Goal: Answer question/provide support

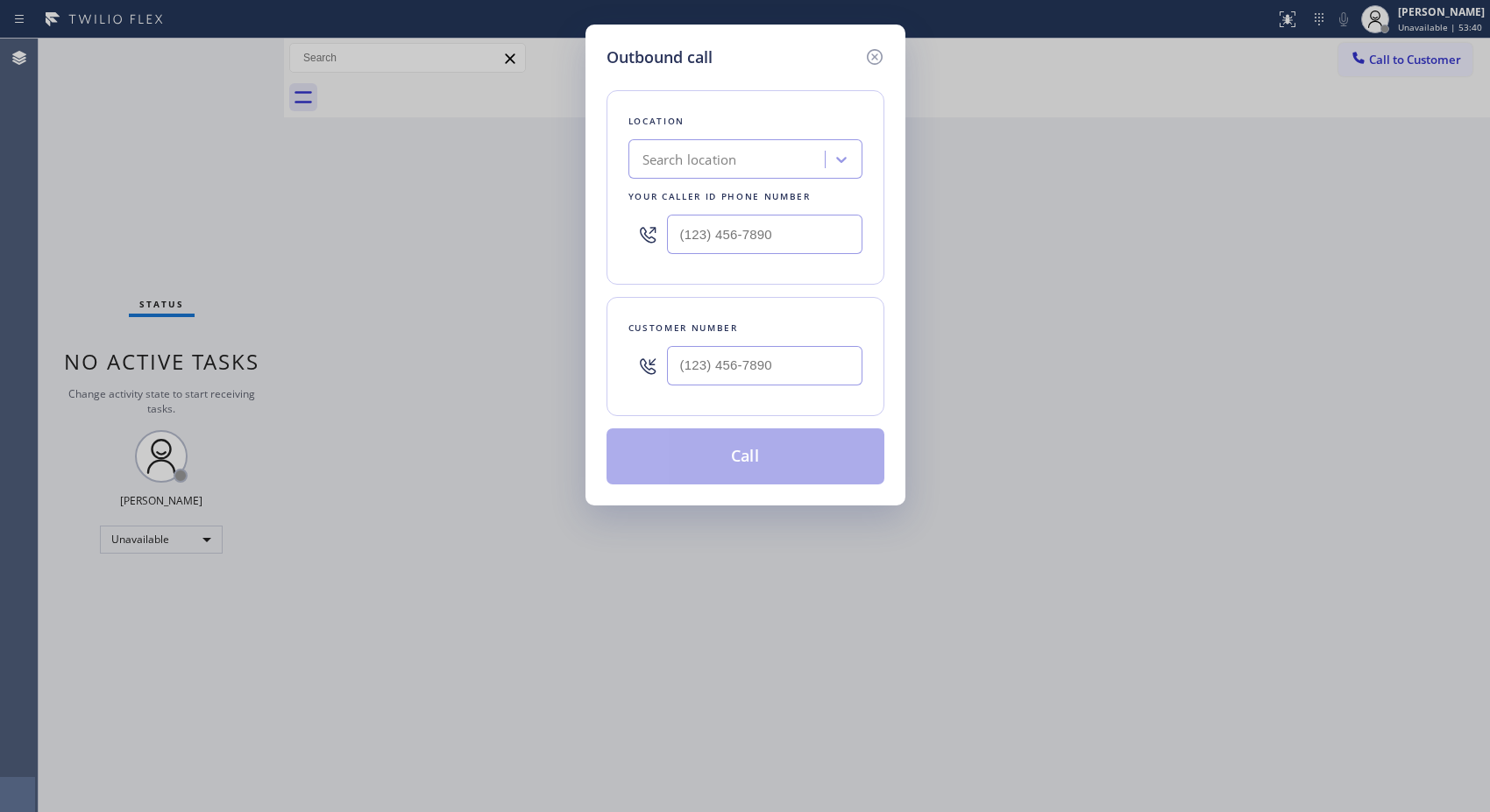
click at [763, 155] on div "Search location" at bounding box center [729, 160] width 191 height 31
click at [645, 159] on input "5 star air [GEOGRAPHIC_DATA]" at bounding box center [704, 160] width 123 height 15
click at [645, 155] on input "5 star air [GEOGRAPHIC_DATA]" at bounding box center [704, 160] width 123 height 15
drag, startPoint x: 693, startPoint y: 154, endPoint x: 821, endPoint y: 154, distance: 128.0
click at [821, 154] on div "5 star air los angeles 5 star air [GEOGRAPHIC_DATA]" at bounding box center [729, 160] width 191 height 31
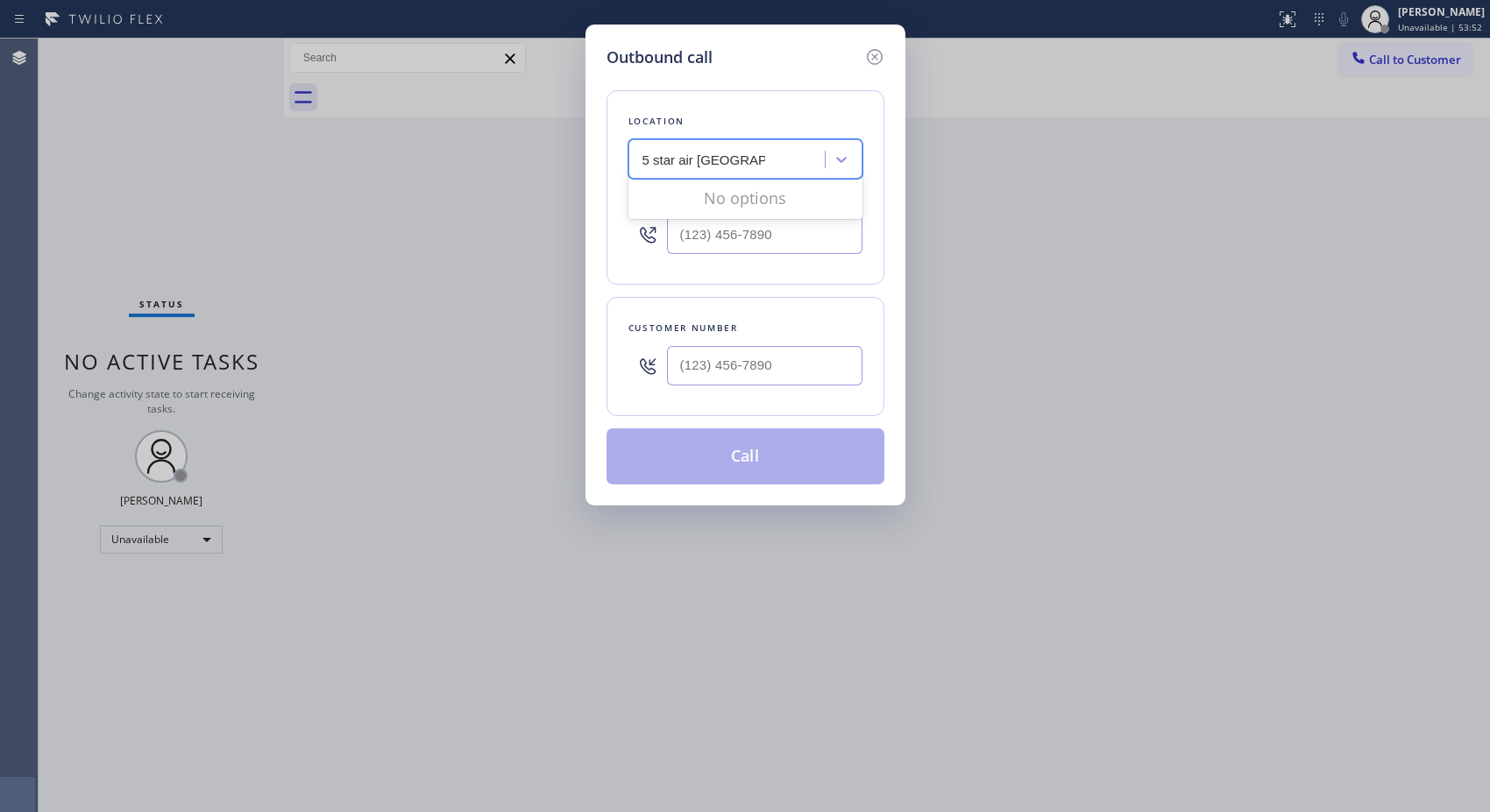
type input "5 star air"
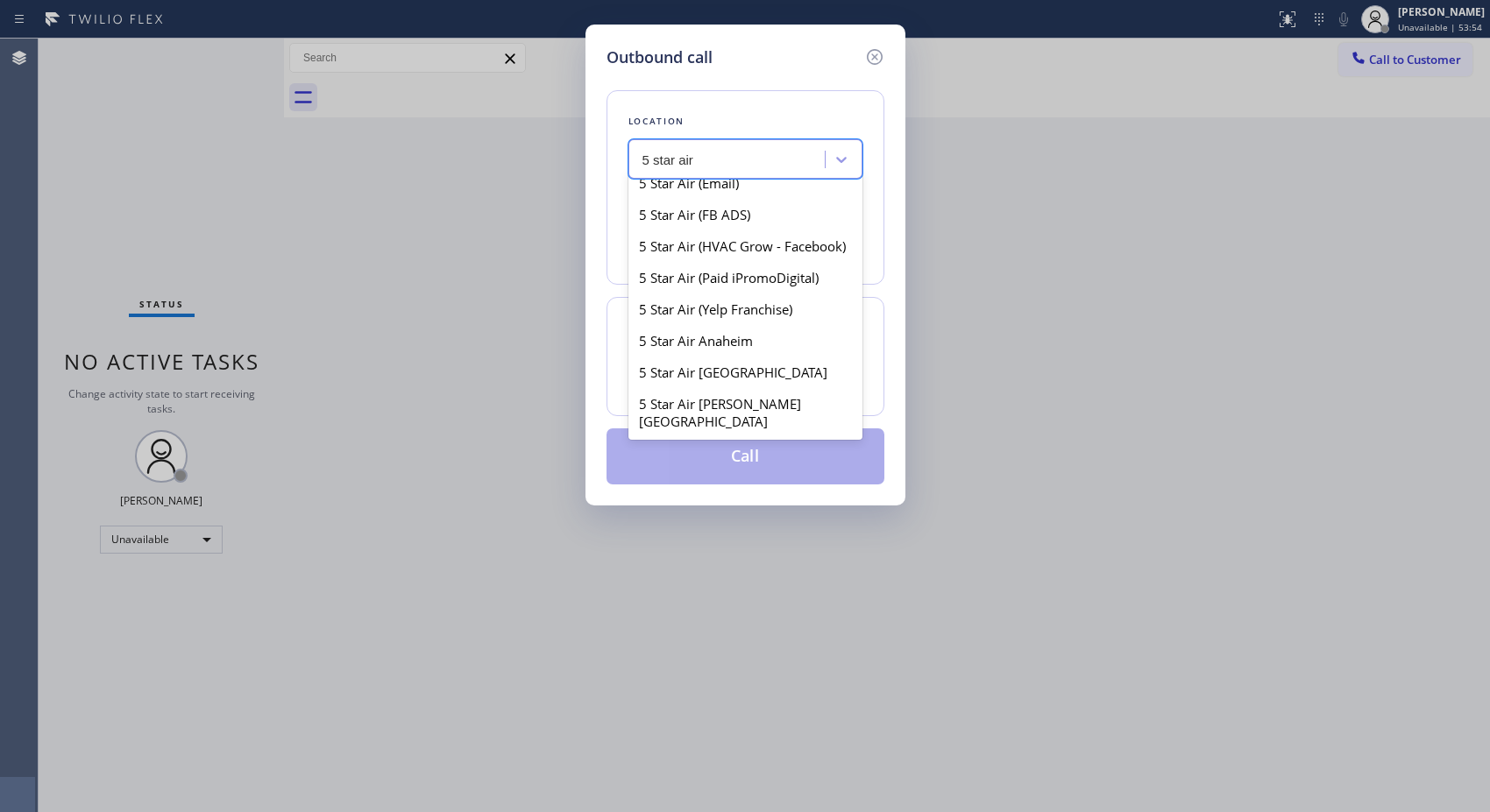
scroll to position [389, 0]
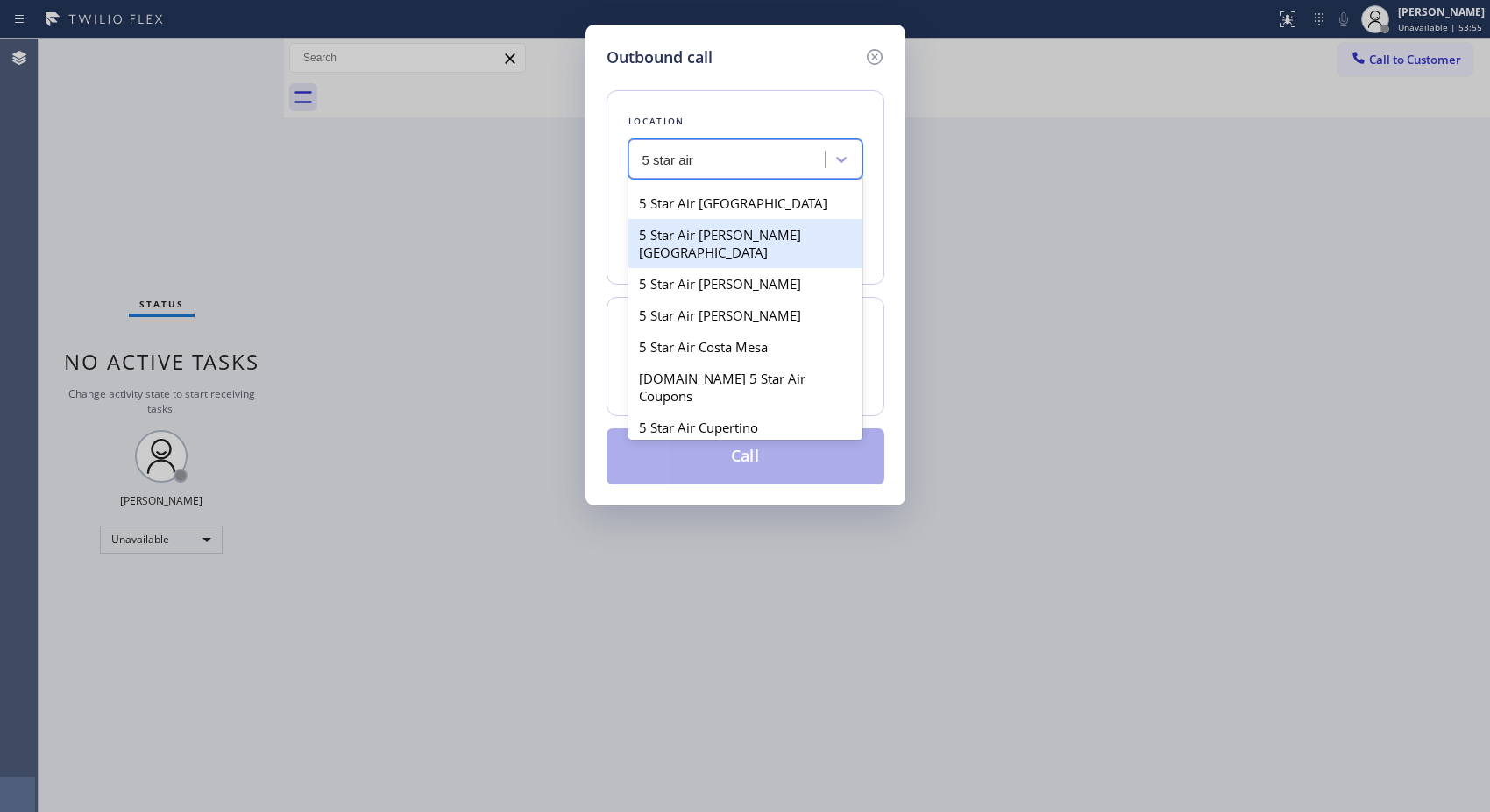
click at [760, 241] on div "5 Star Air [PERSON_NAME][GEOGRAPHIC_DATA]" at bounding box center [745, 243] width 234 height 49
type input "[PHONE_NUMBER]"
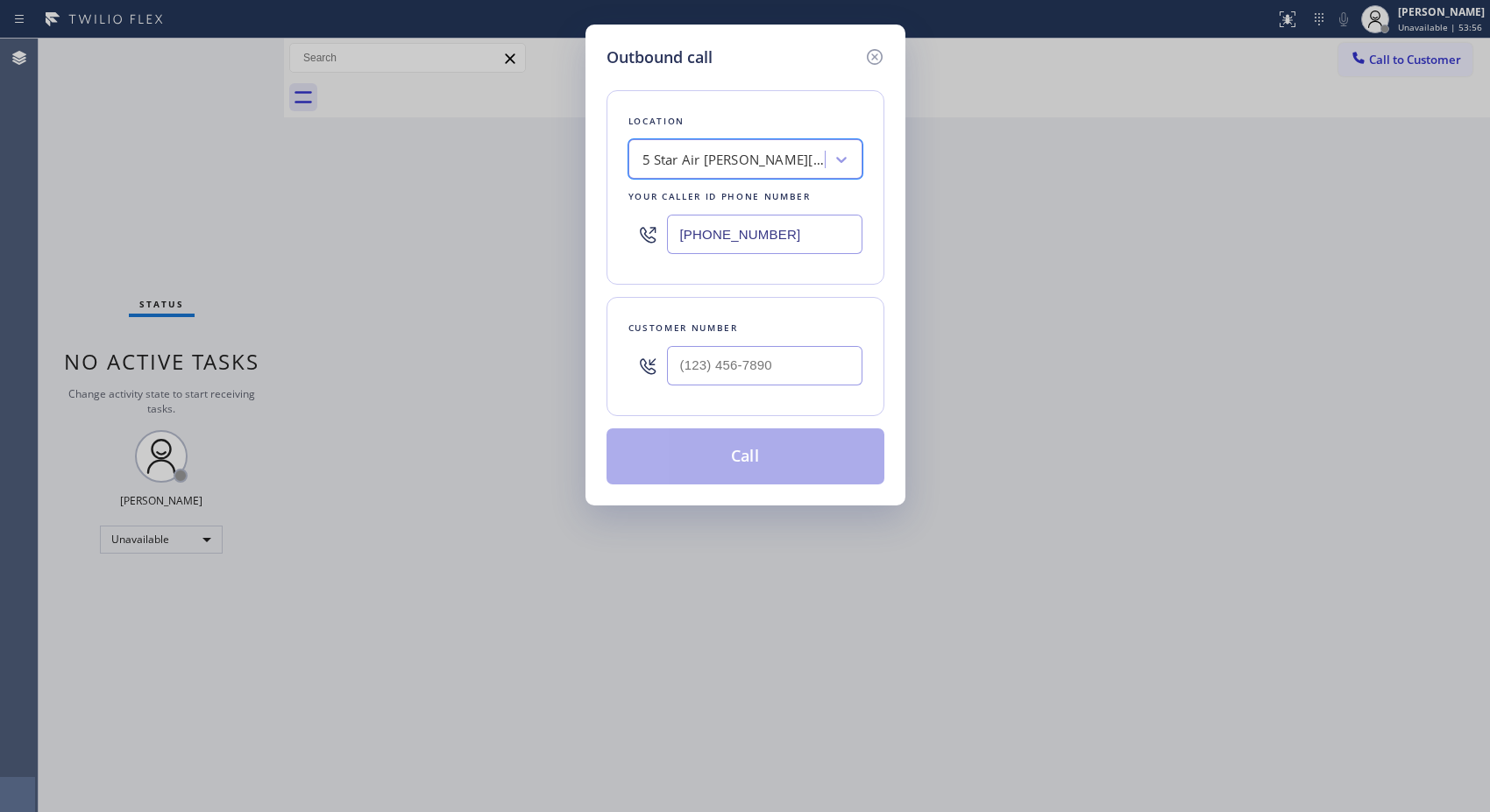
type input "(___) ___-____"
click at [755, 364] on input "(___) ___-____" at bounding box center [765, 366] width 195 height 39
click at [778, 373] on input "(___) ___-____" at bounding box center [765, 366] width 195 height 39
paste input "text"
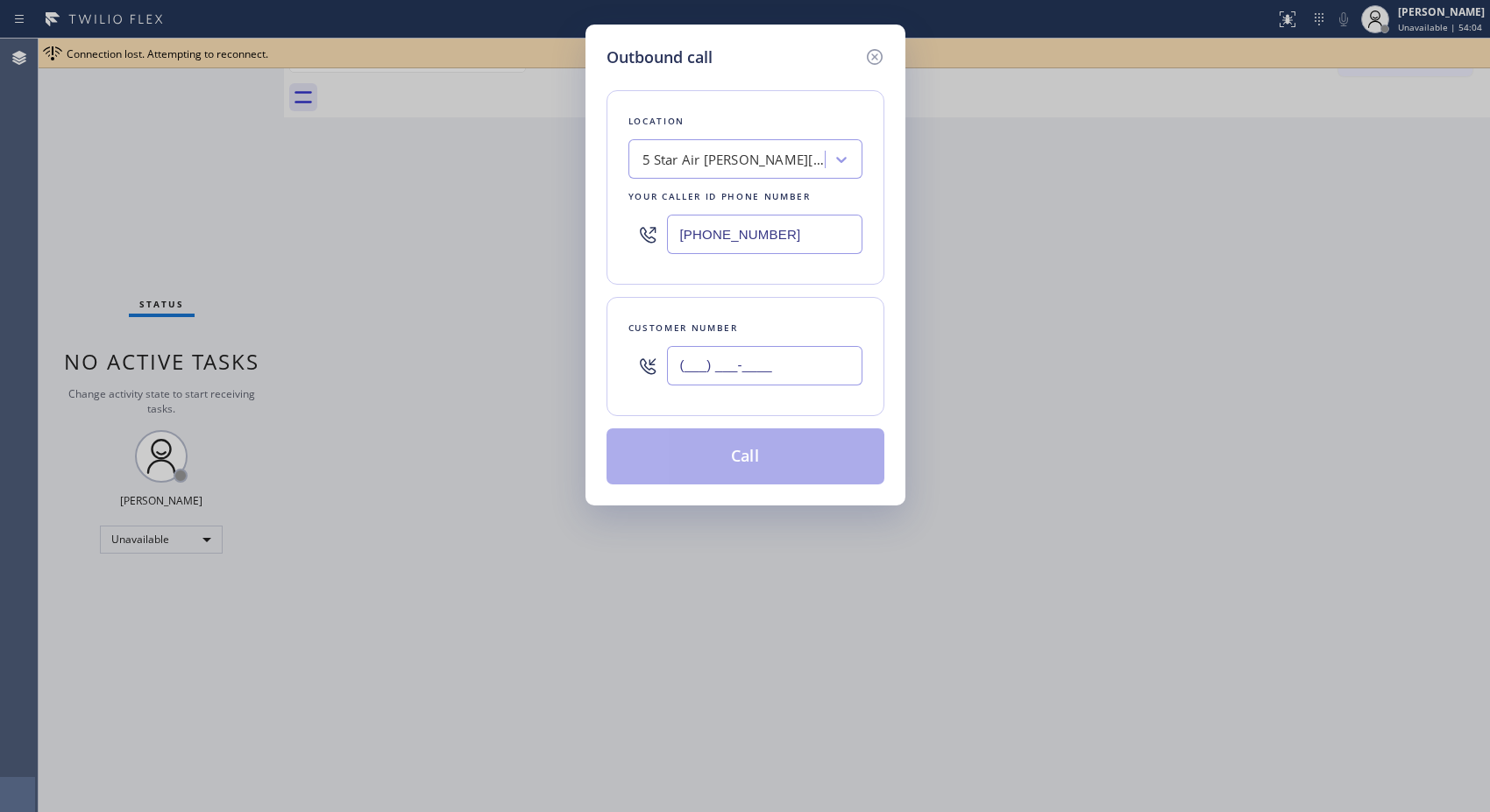
drag, startPoint x: 804, startPoint y: 371, endPoint x: 599, endPoint y: 346, distance: 206.5
click at [599, 346] on div "Outbound call Location 5 Star Air [PERSON_NAME][GEOGRAPHIC_DATA] Your caller id…" at bounding box center [745, 265] width 320 height 481
paste input "310) 908-1861"
type input "[PHONE_NUMBER]"
click at [741, 160] on div "5 Star Air [PERSON_NAME][GEOGRAPHIC_DATA]" at bounding box center [734, 160] width 184 height 20
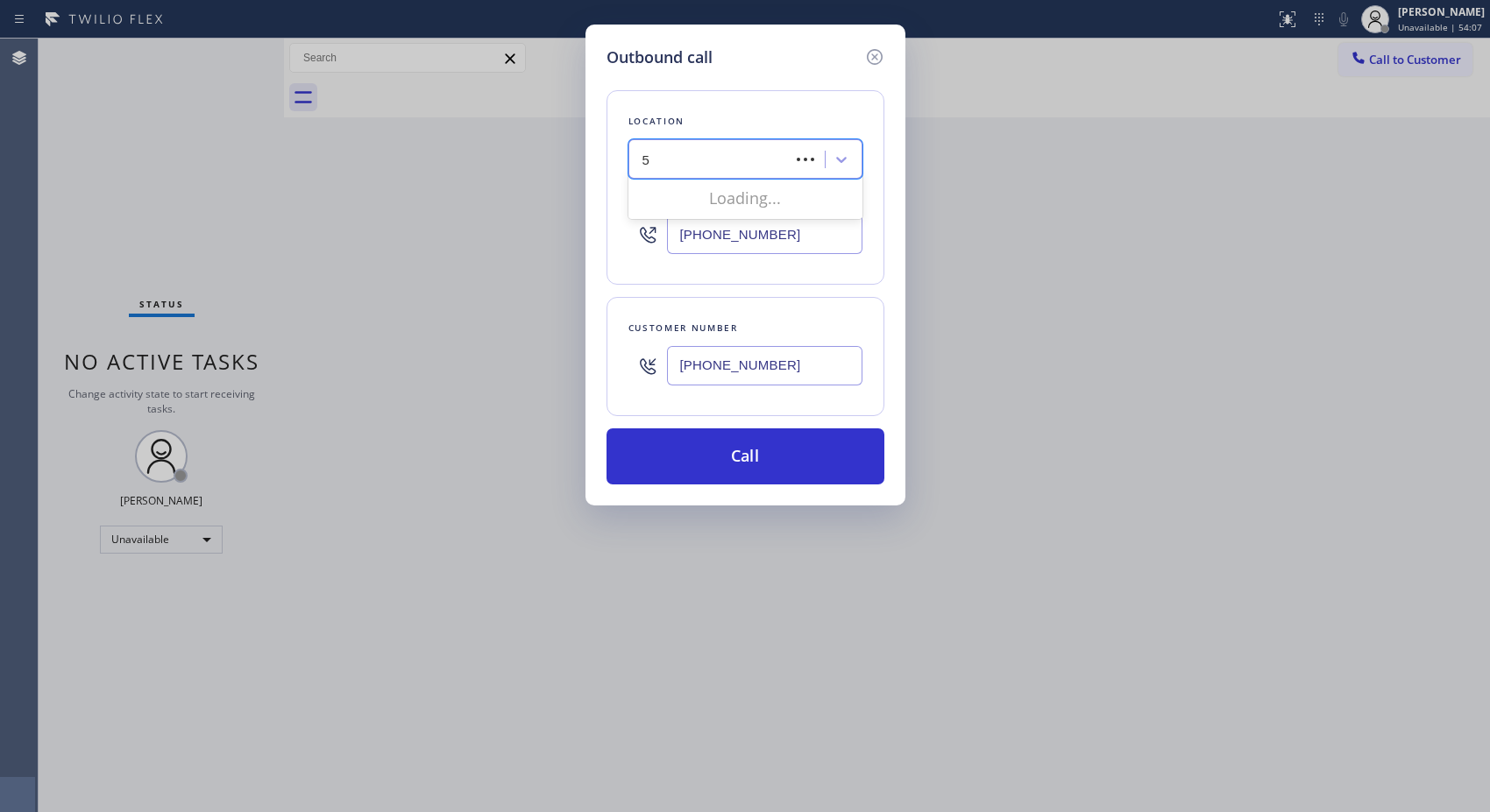
scroll to position [0, 0]
drag, startPoint x: 695, startPoint y: 155, endPoint x: 815, endPoint y: 163, distance: 120.3
click at [815, 163] on div "5 Star Air long beach 5 [GEOGRAPHIC_DATA]" at bounding box center [729, 160] width 191 height 31
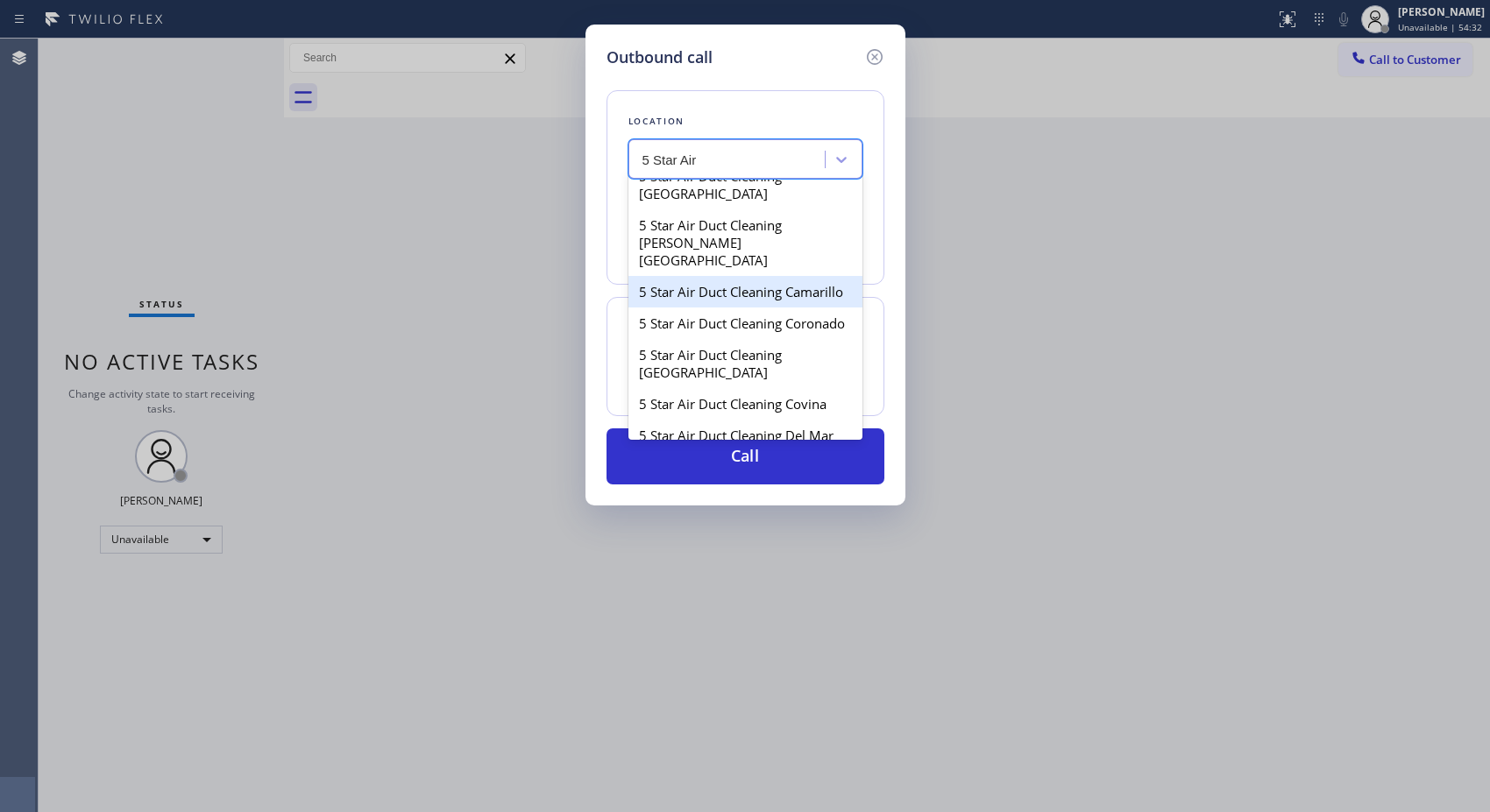
scroll to position [1071, 0]
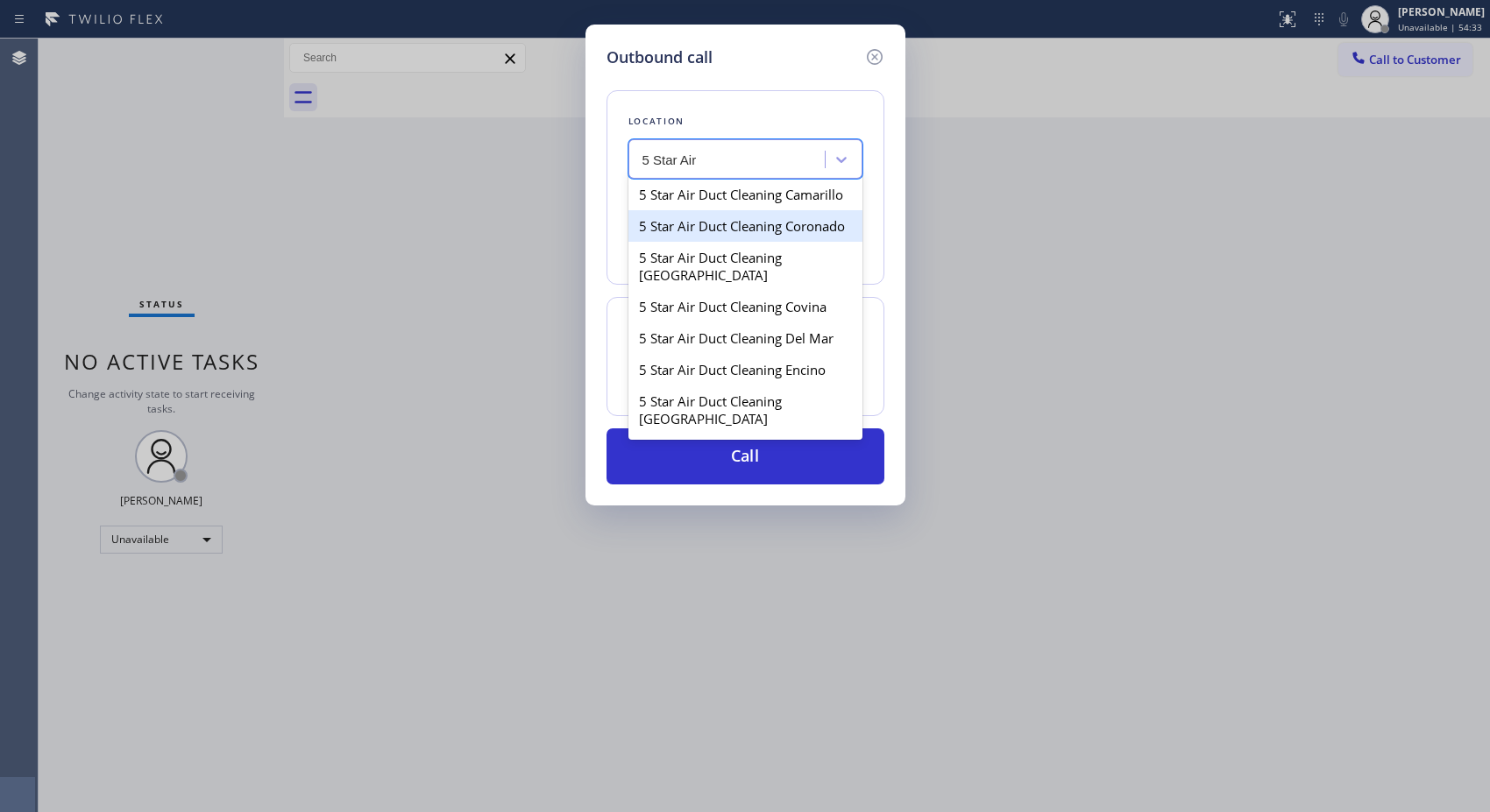
type input "5 Star Air"
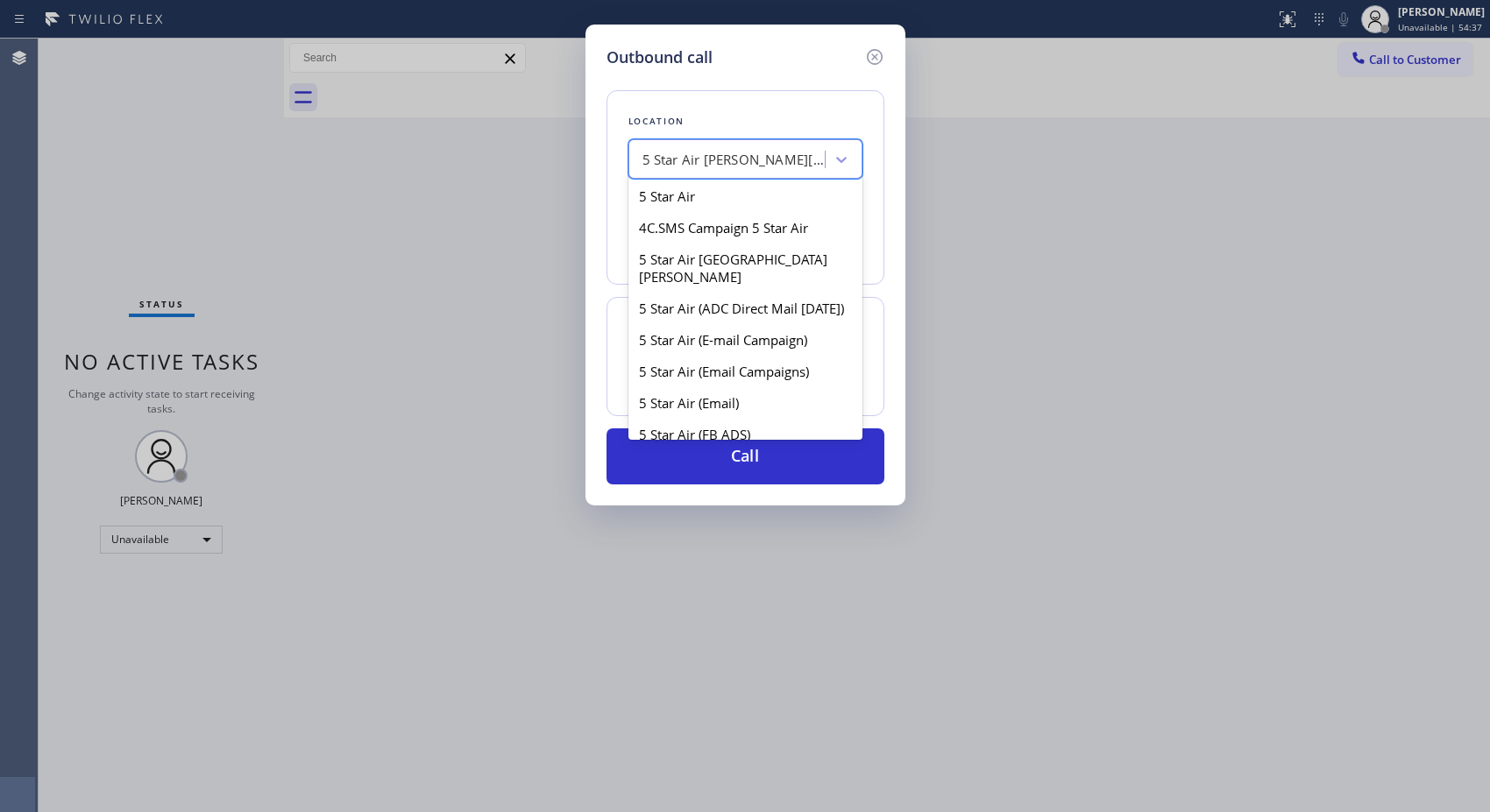
scroll to position [228, 0]
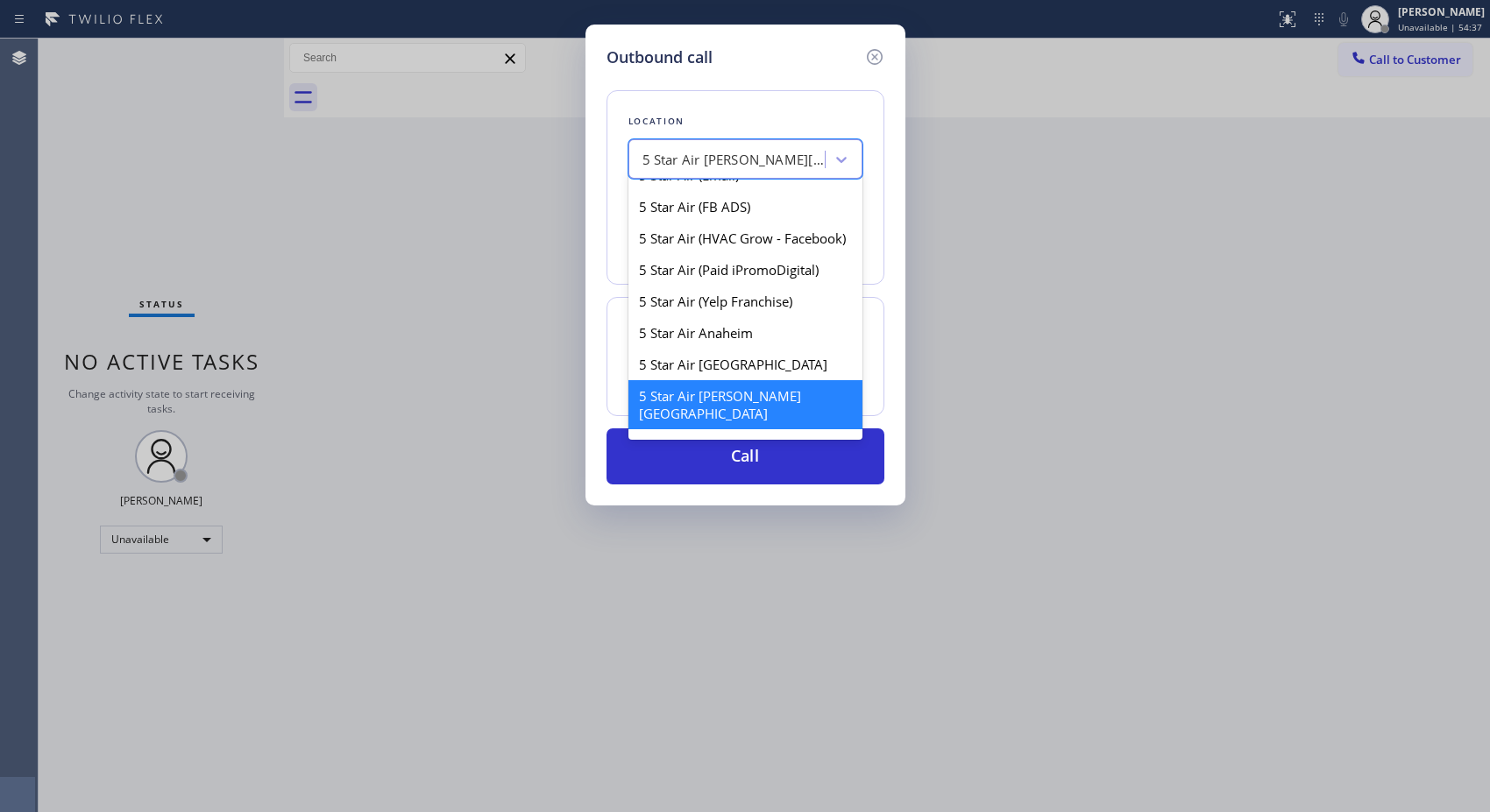
click at [732, 159] on div "5 Star Air [PERSON_NAME][GEOGRAPHIC_DATA]" at bounding box center [734, 160] width 184 height 20
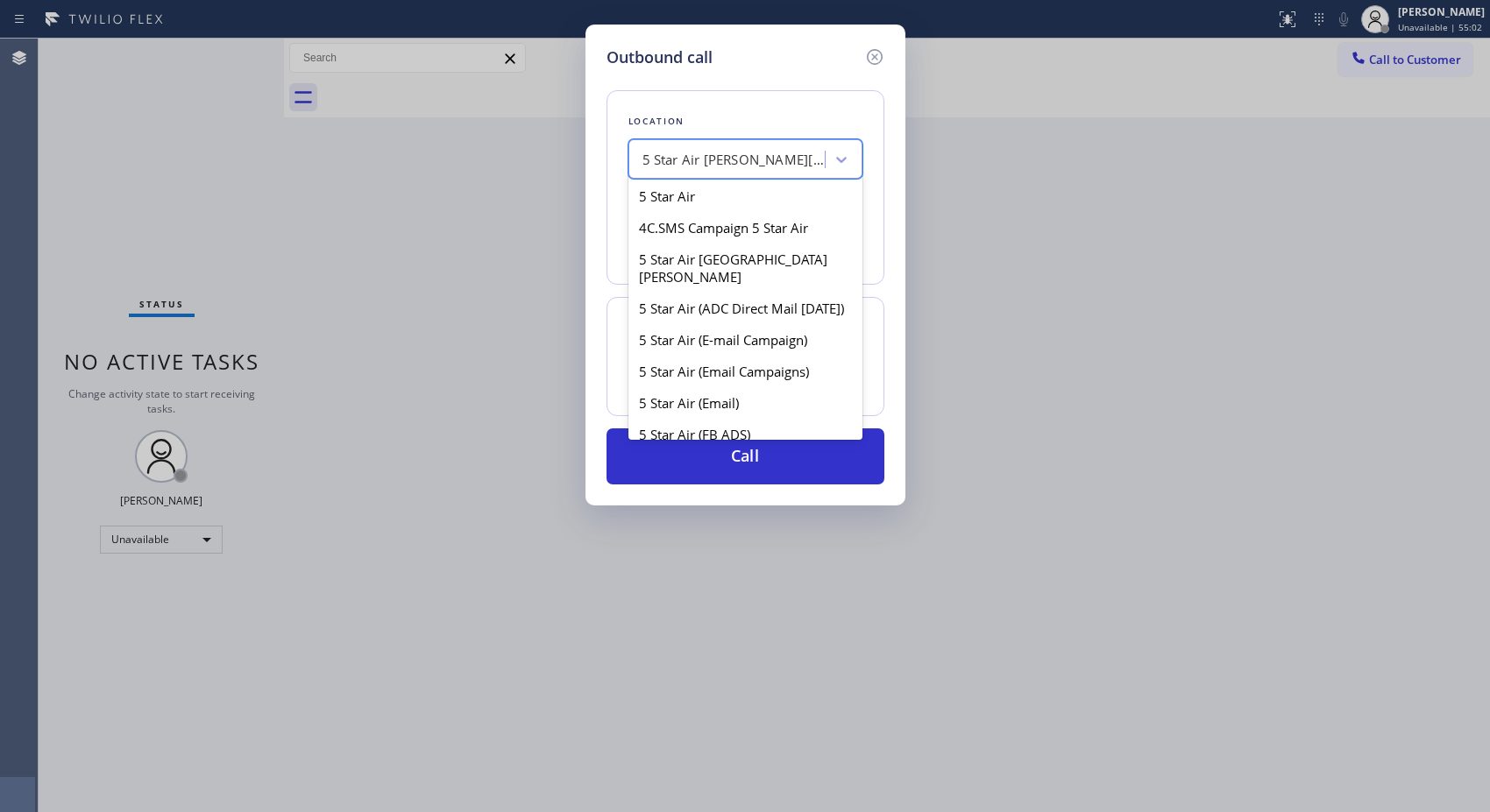
click at [712, 163] on div "5 Star Air [PERSON_NAME][GEOGRAPHIC_DATA]" at bounding box center [734, 160] width 184 height 20
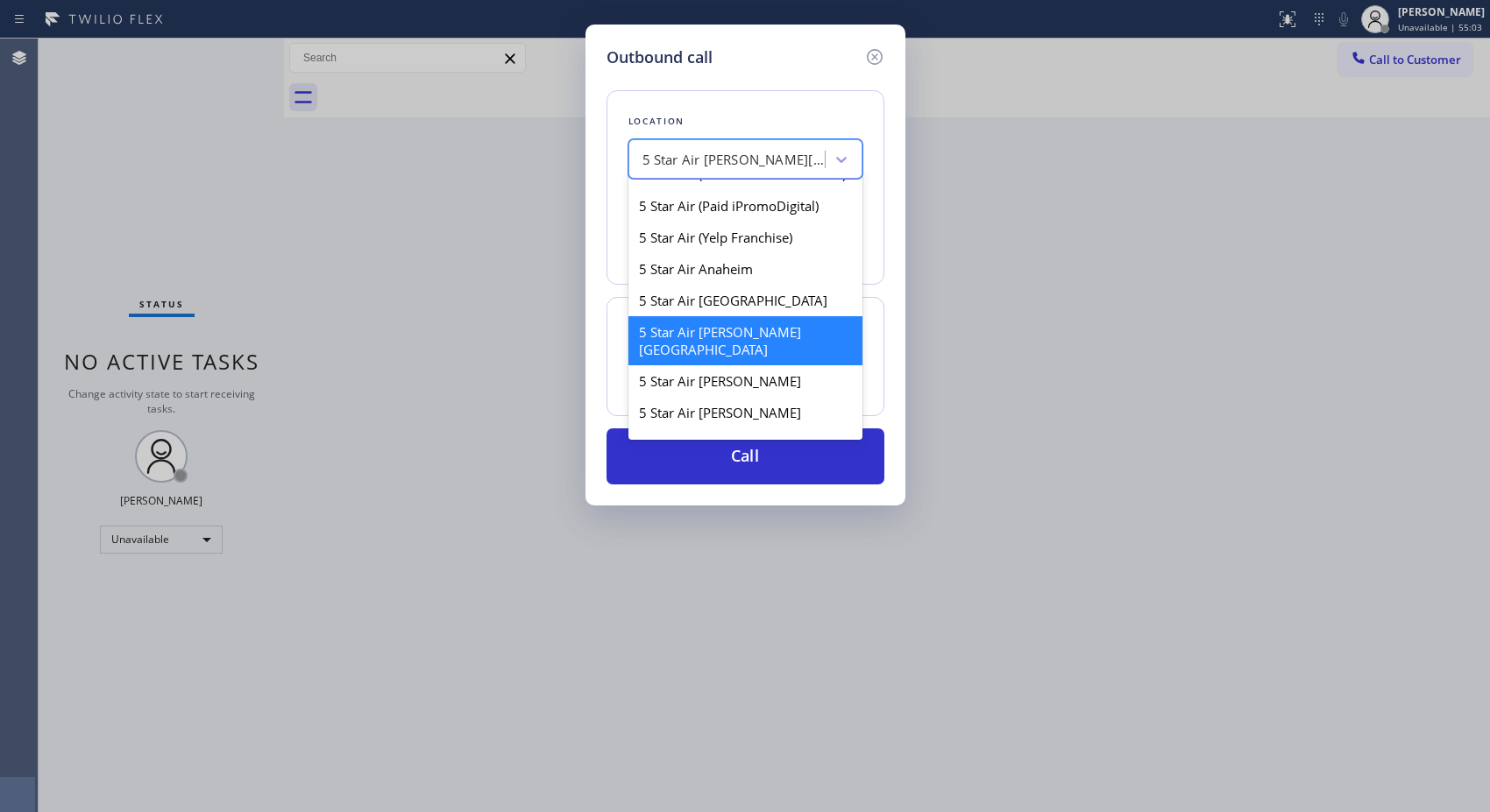
scroll to position [325, 0]
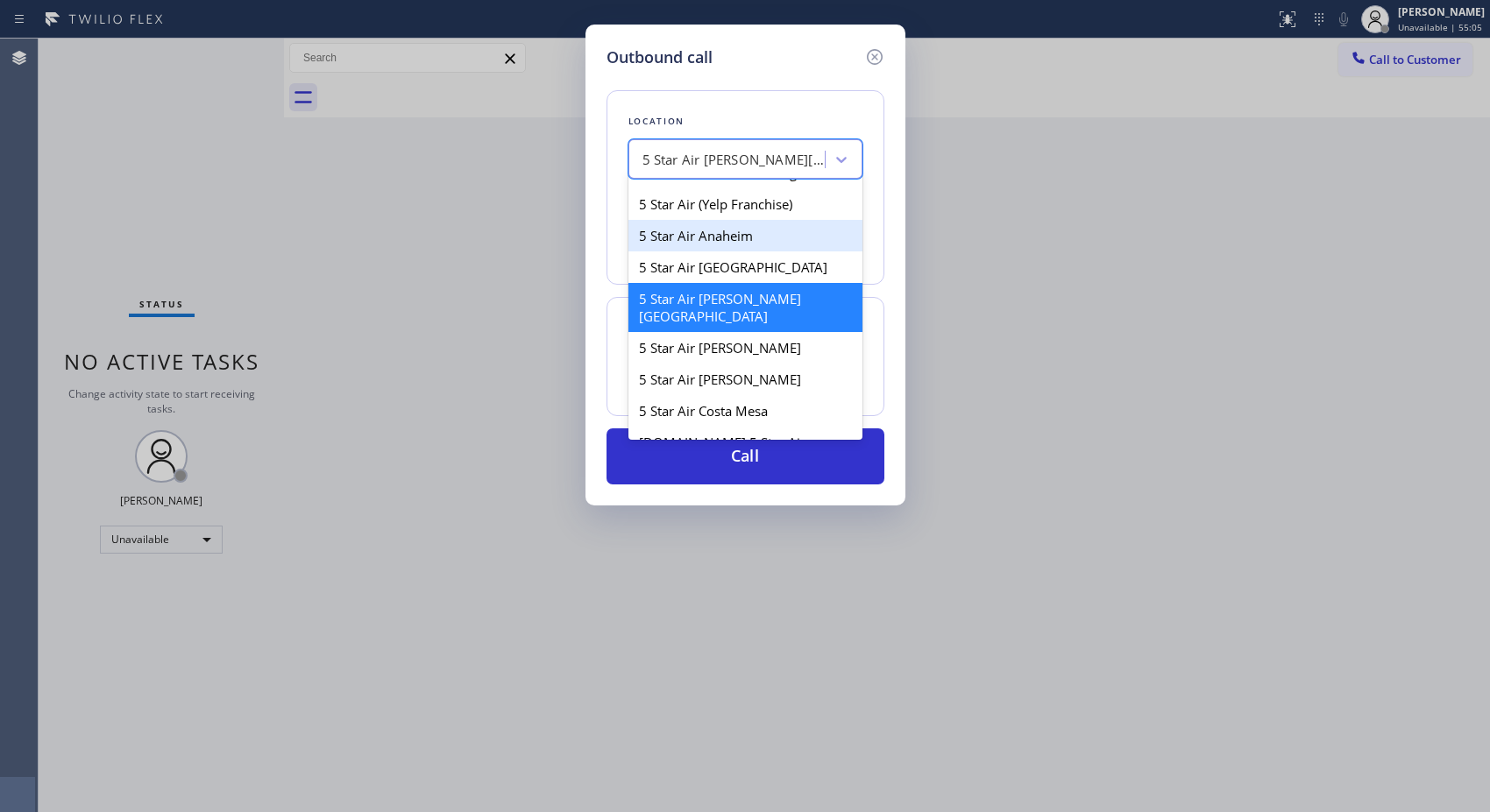
click at [725, 251] on div "5 Star Air Anaheim" at bounding box center [745, 236] width 234 height 32
type input "[PHONE_NUMBER]"
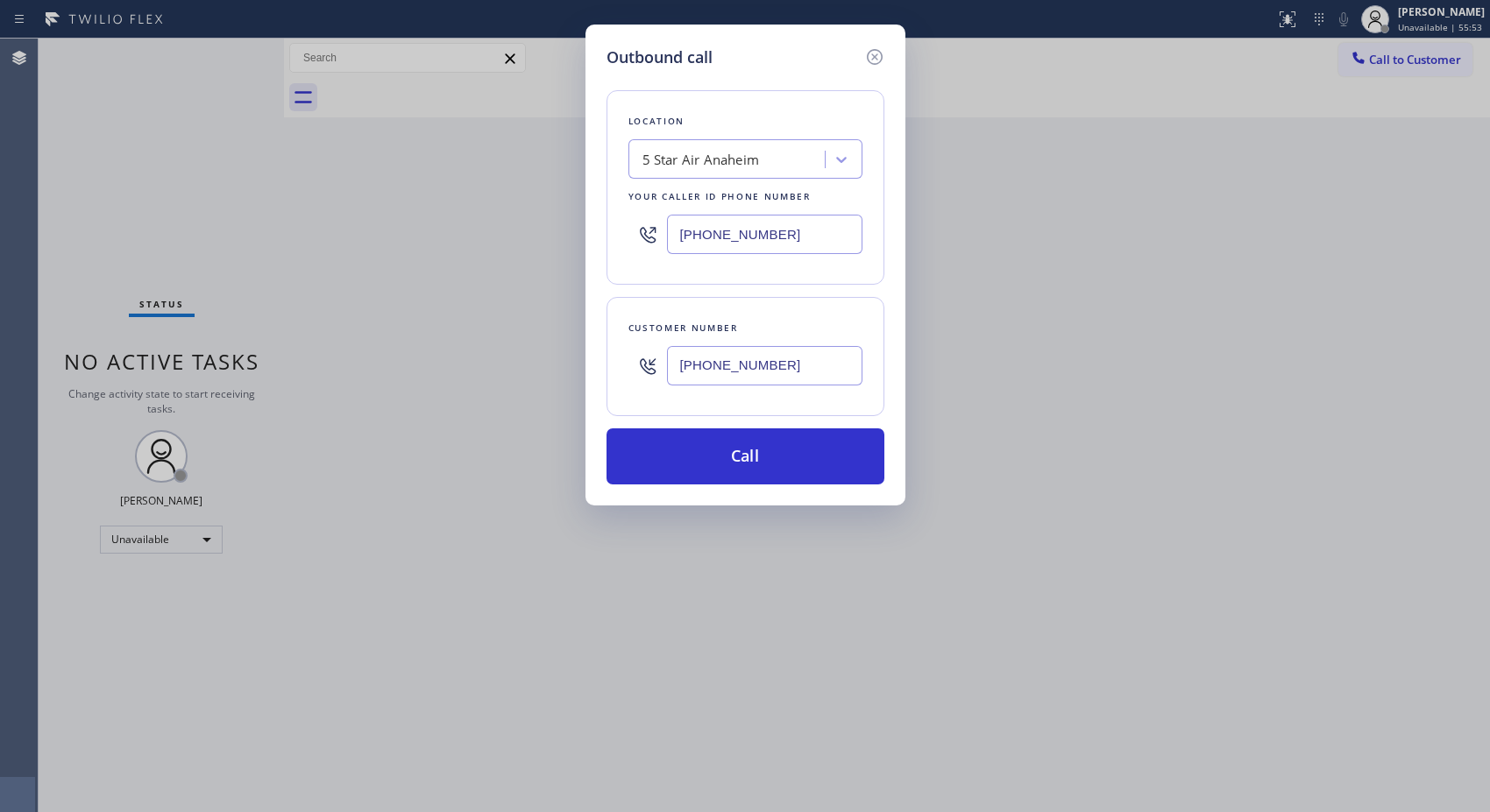
click at [895, 207] on div "Outbound call Location 5 Star Air Anaheim Your caller id phone number [PHONE_NU…" at bounding box center [745, 265] width 320 height 481
drag, startPoint x: 756, startPoint y: 455, endPoint x: 755, endPoint y: 440, distance: 15.0
click at [755, 455] on button "Call" at bounding box center [745, 456] width 278 height 56
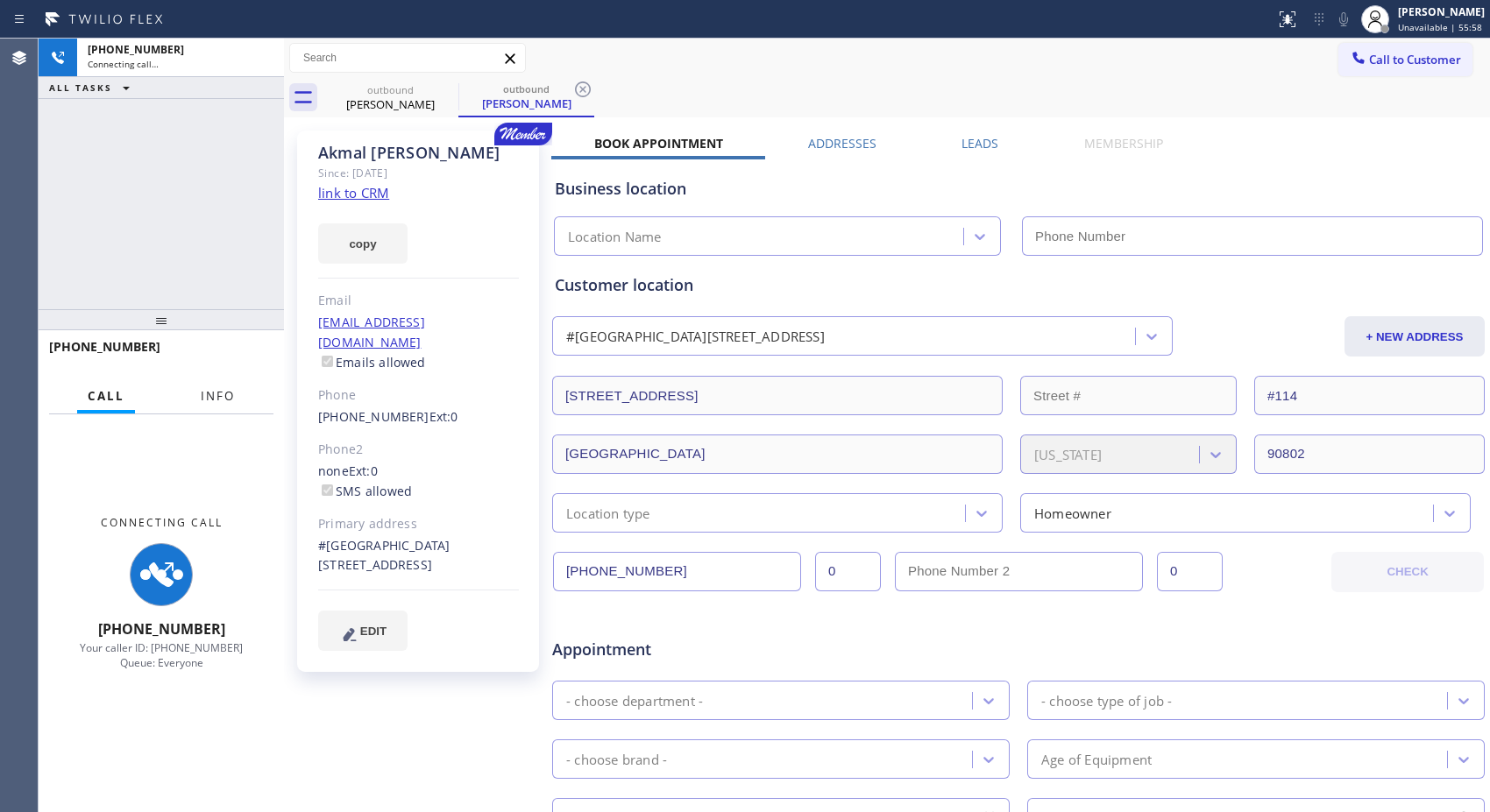
click at [216, 395] on span "Info" at bounding box center [218, 396] width 34 height 16
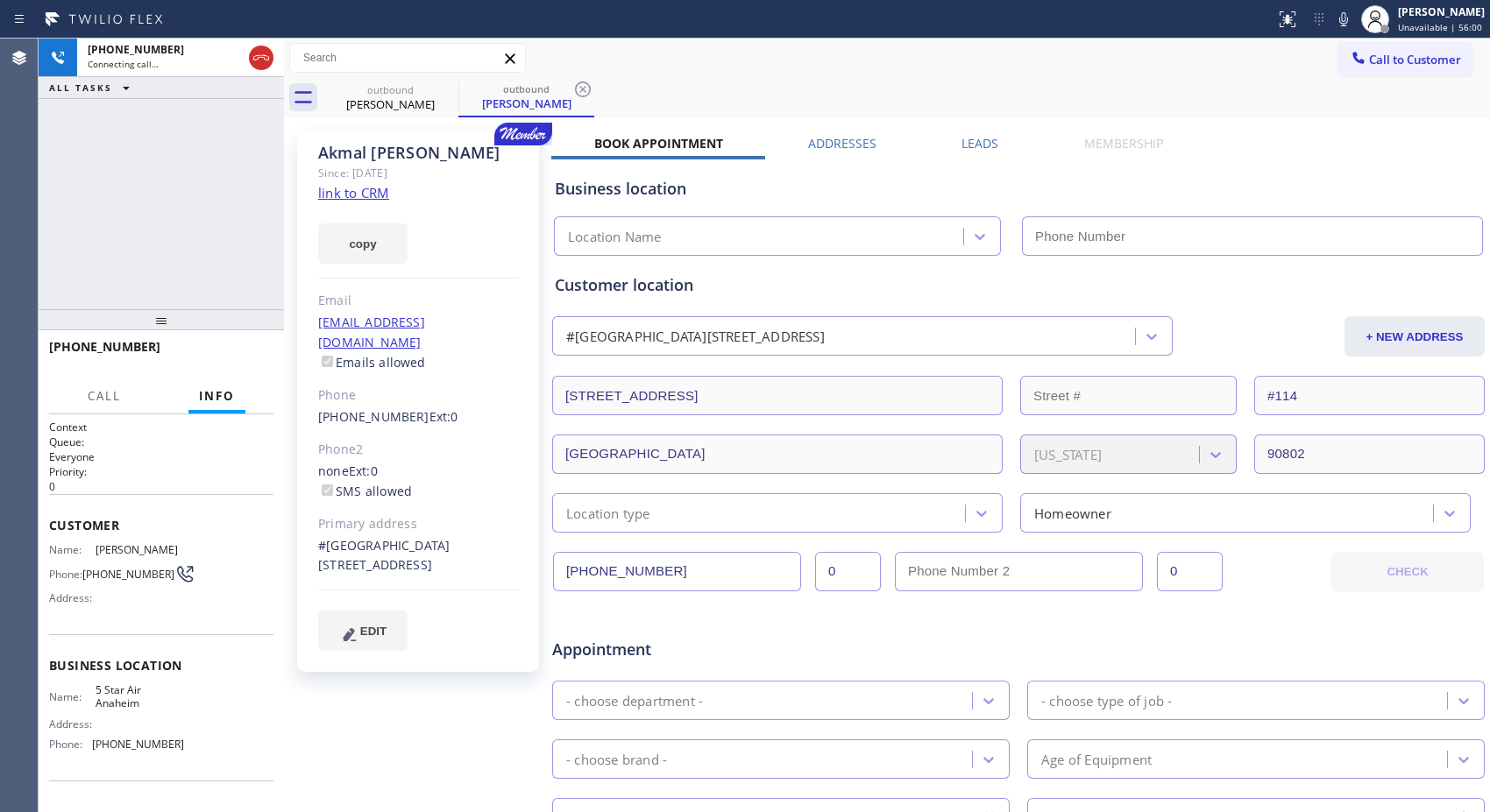
type input "[PHONE_NUMBER]"
drag, startPoint x: 578, startPoint y: 88, endPoint x: 5, endPoint y: 229, distance: 590.1
click at [578, 88] on icon at bounding box center [582, 89] width 21 height 21
click at [947, 102] on div "outbound [PERSON_NAME]" at bounding box center [906, 98] width 1168 height 39
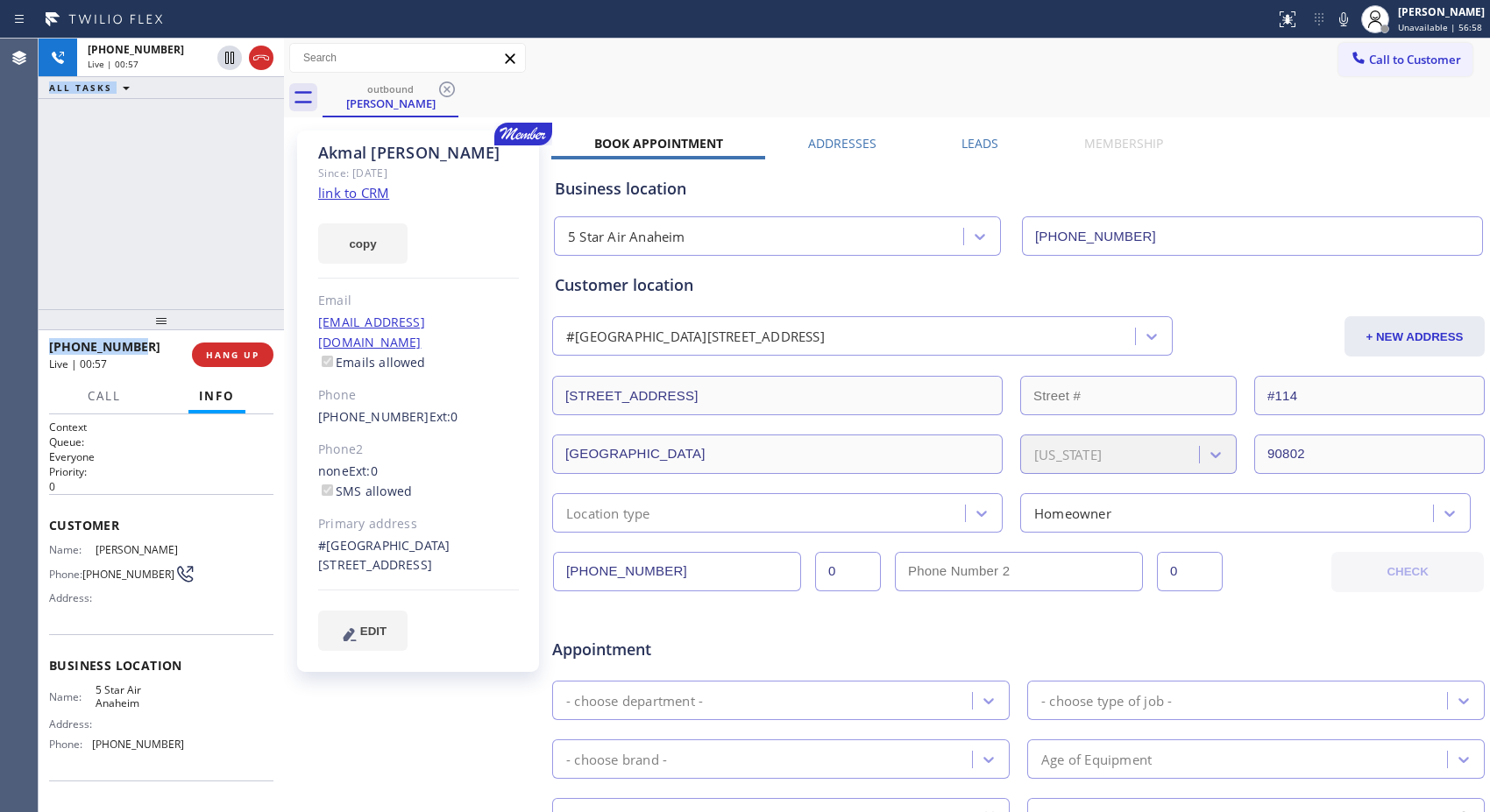
drag, startPoint x: 145, startPoint y: 348, endPoint x: 28, endPoint y: 351, distance: 117.0
click at [28, 351] on div "Agent Desktop [PHONE_NUMBER] Live | 00:57 ALL TASKS ALL TASKS ACTIVE TASKS TASK…" at bounding box center [745, 425] width 1490 height 774
click at [242, 360] on span "HANG UP" at bounding box center [233, 355] width 53 height 12
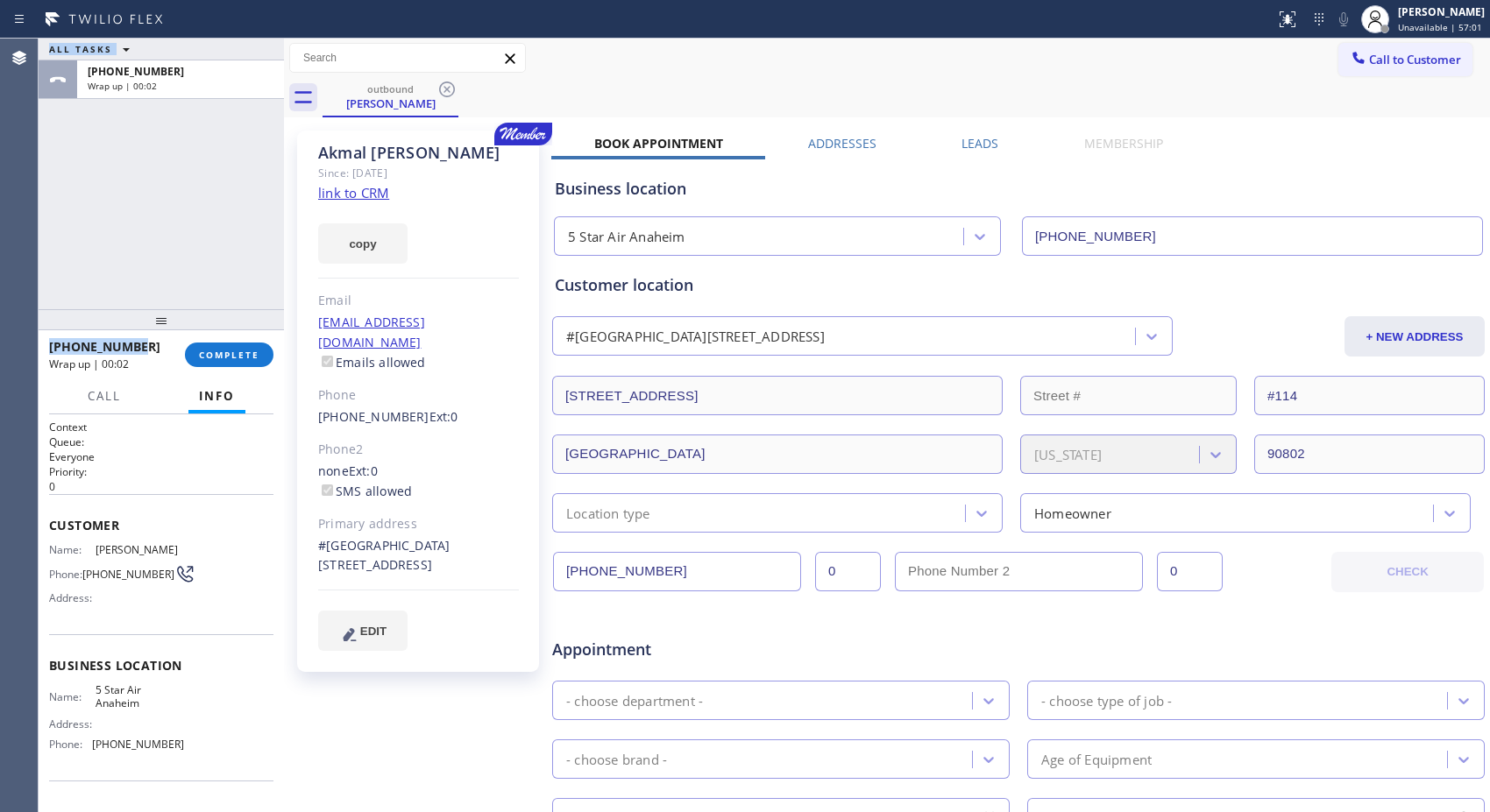
copy div "[PHONE_NUMBER] Live | 00:56 ALL TASKS ALL TASKS ACTIVE TASKS TASKS IN WRAP UP […"
click at [249, 351] on span "COMPLETE" at bounding box center [229, 355] width 60 height 12
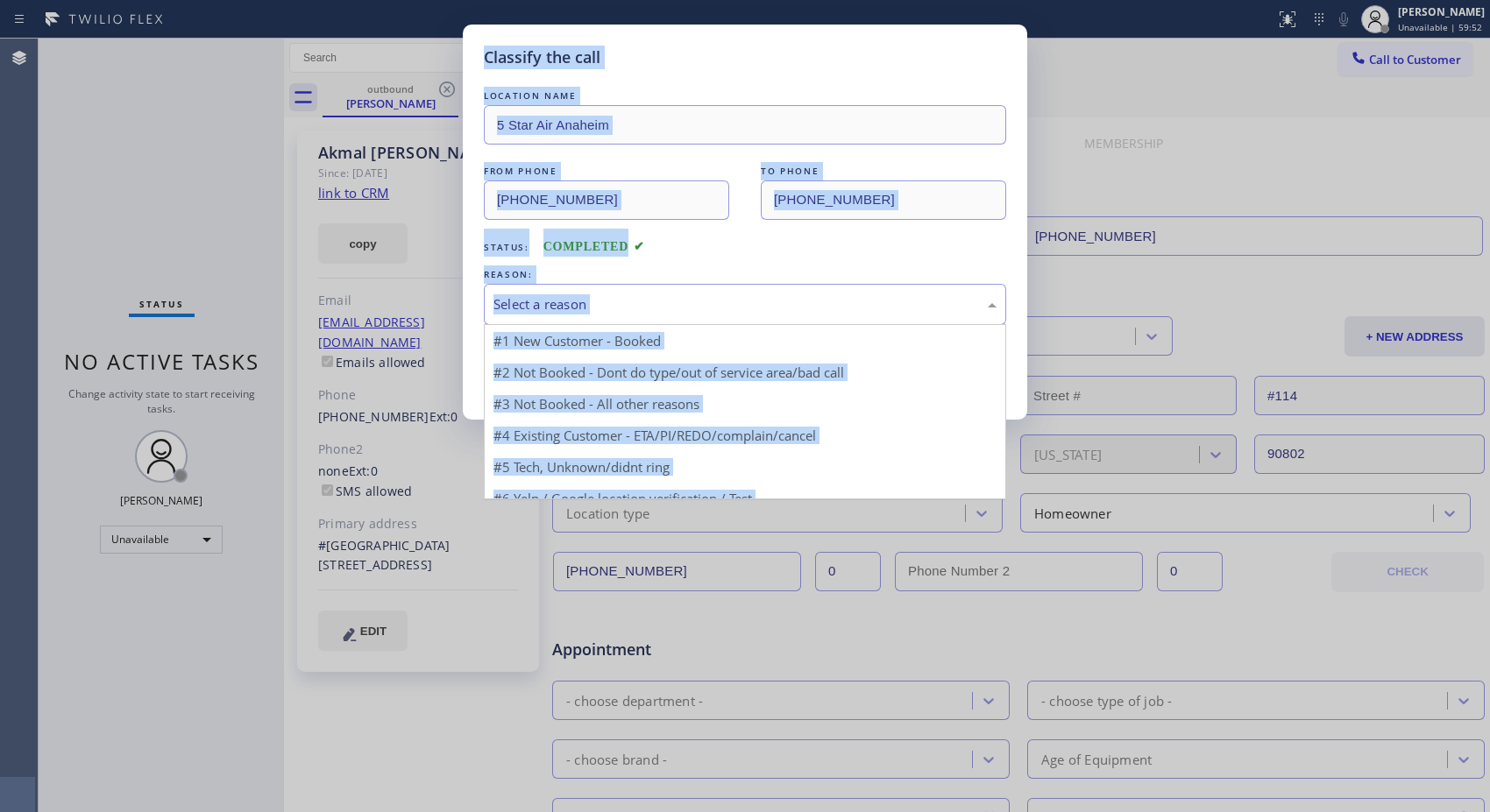
drag, startPoint x: 713, startPoint y: 312, endPoint x: 599, endPoint y: 362, distance: 124.5
click at [712, 312] on div "Select a reason" at bounding box center [745, 304] width 503 height 20
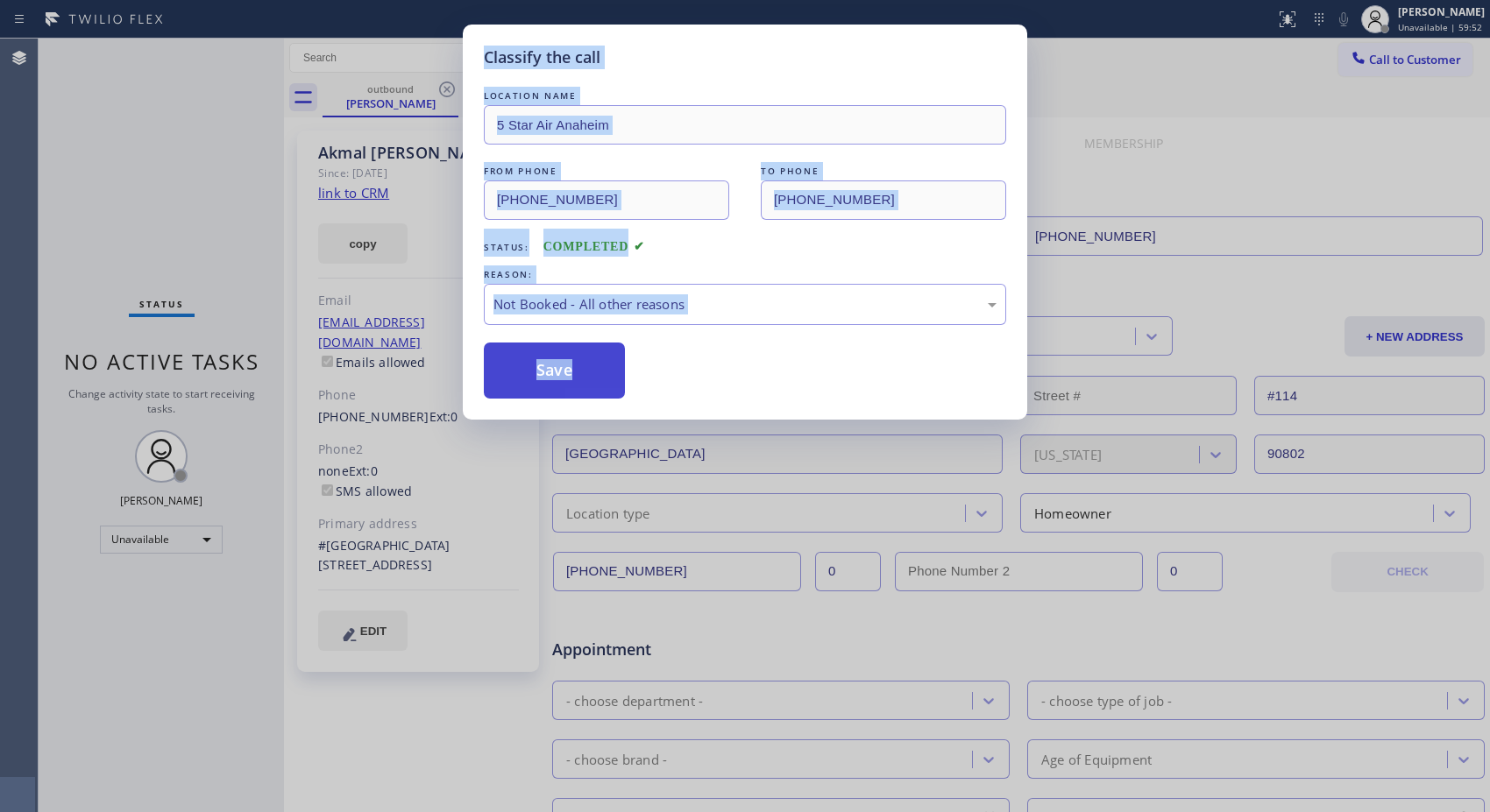
click at [565, 379] on button "Save" at bounding box center [554, 371] width 141 height 56
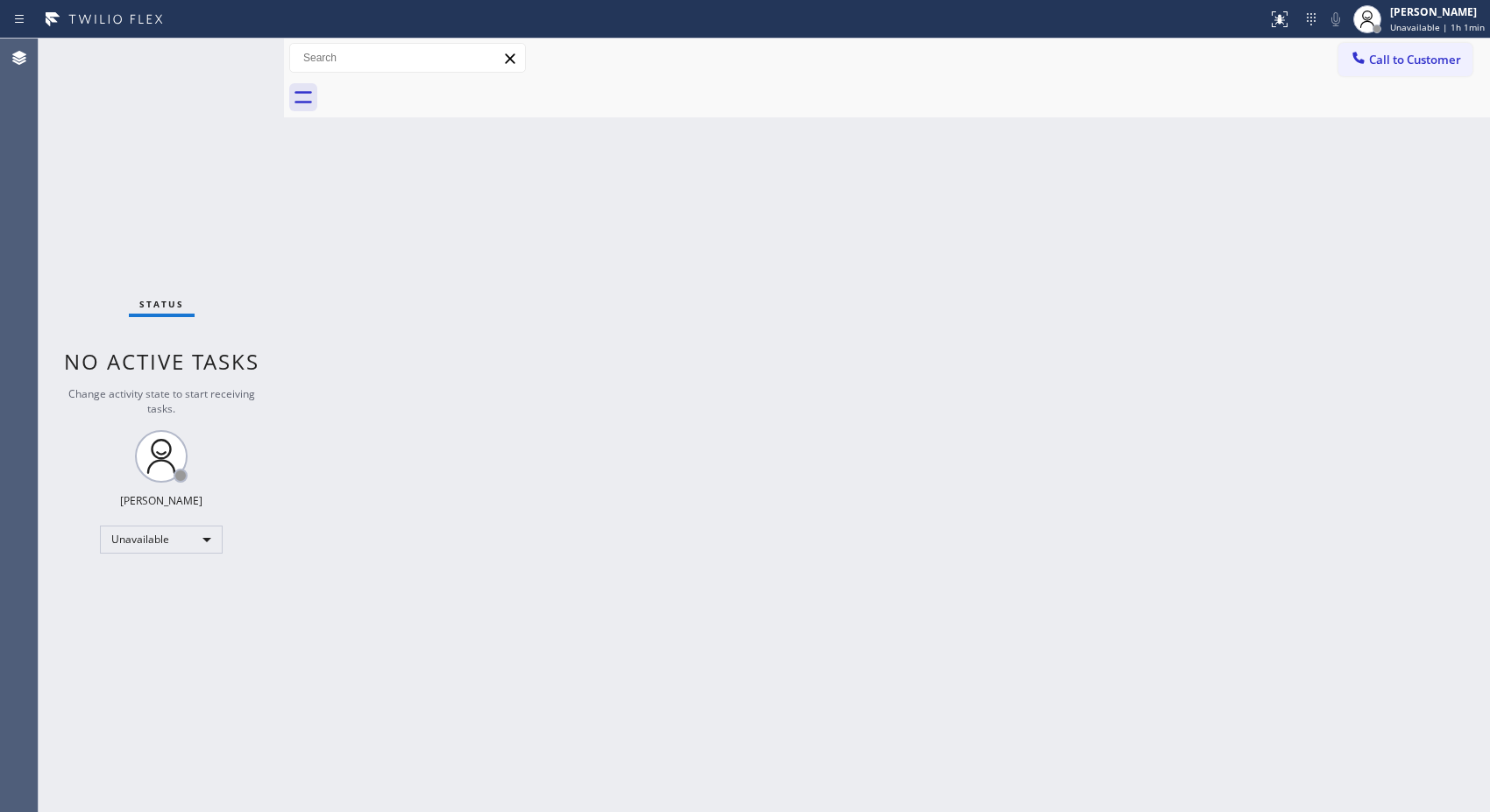
click at [876, 115] on div at bounding box center [906, 98] width 1168 height 39
